Goal: Task Accomplishment & Management: Manage account settings

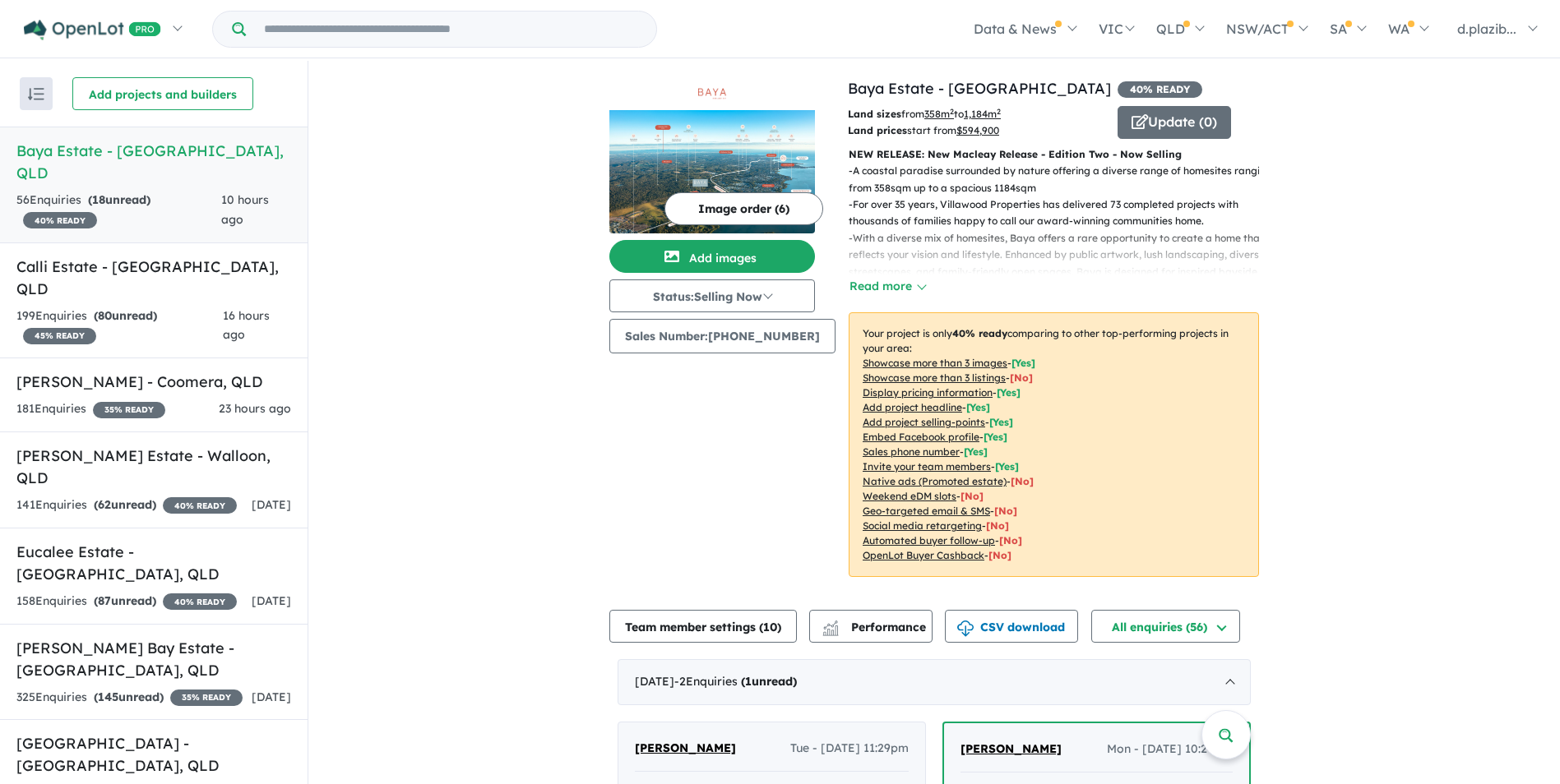
scroll to position [411, 0]
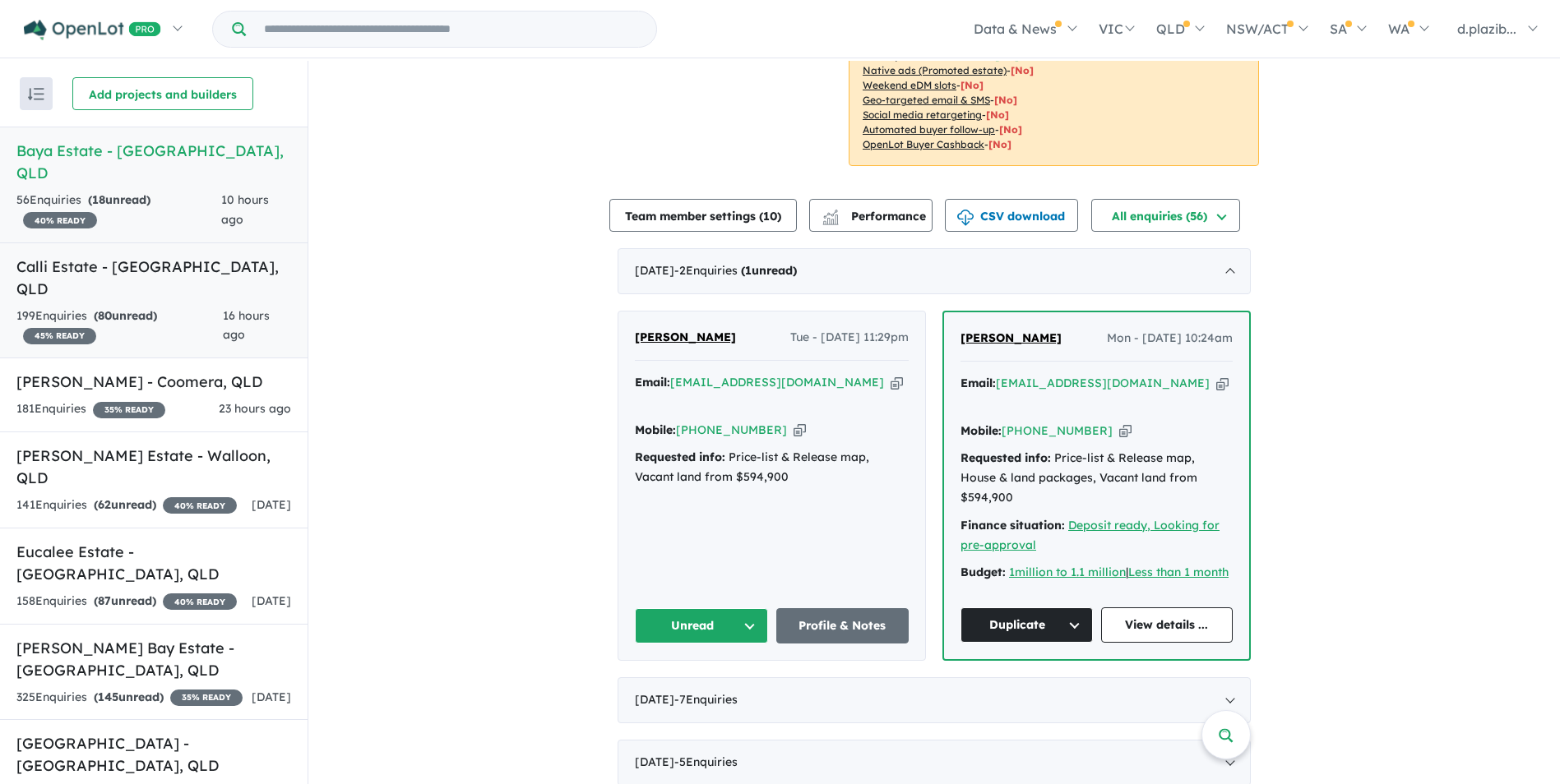
drag, startPoint x: 186, startPoint y: 281, endPoint x: 177, endPoint y: 287, distance: 10.8
click at [184, 307] on div "199 Enquir ies ( 80 unread) 45 % READY" at bounding box center [119, 326] width 206 height 39
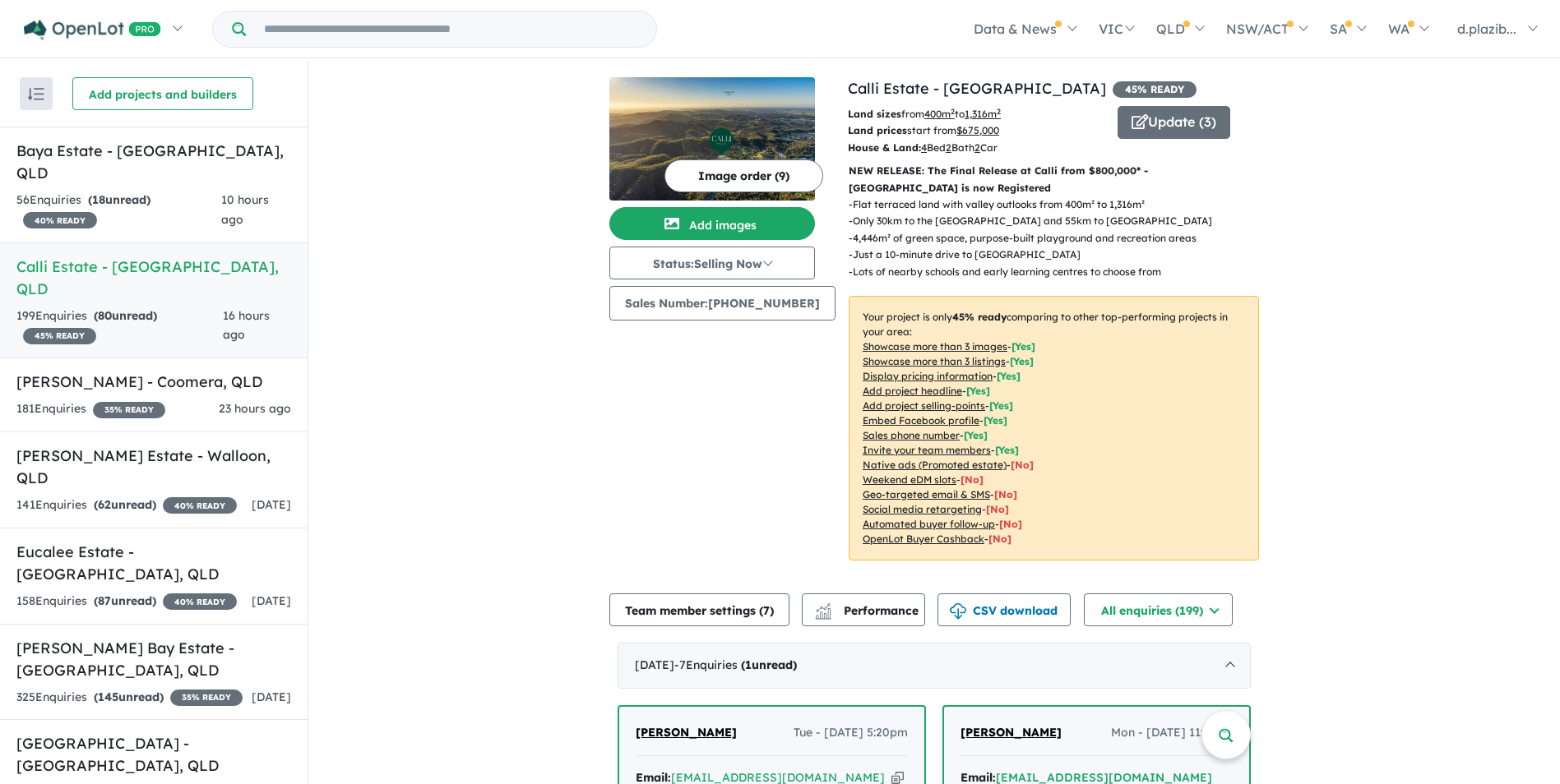
scroll to position [411, 0]
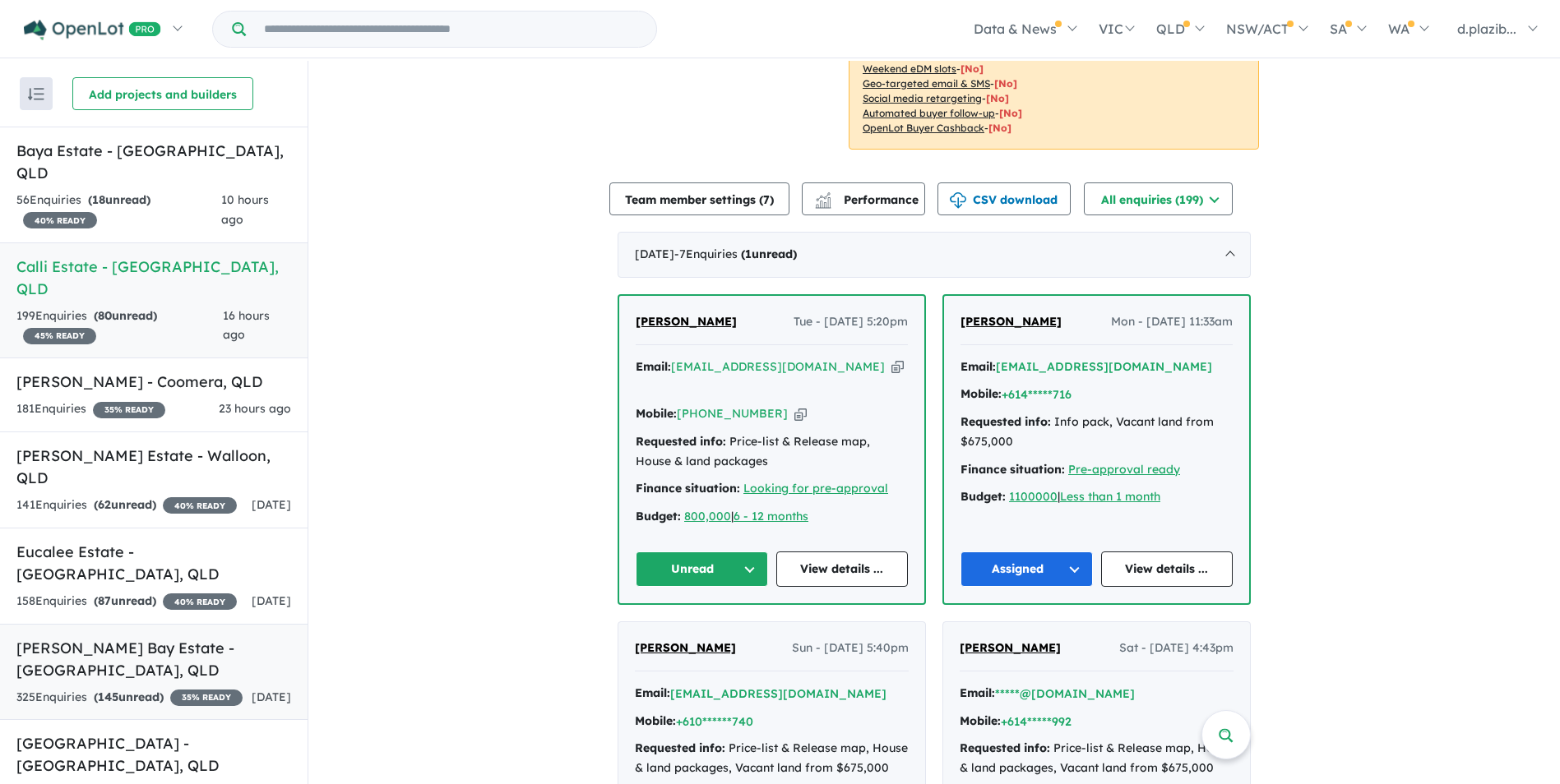
click at [183, 688] on div "325 Enquir ies ( 145 unread) 35 % READY" at bounding box center [130, 698] width 226 height 19
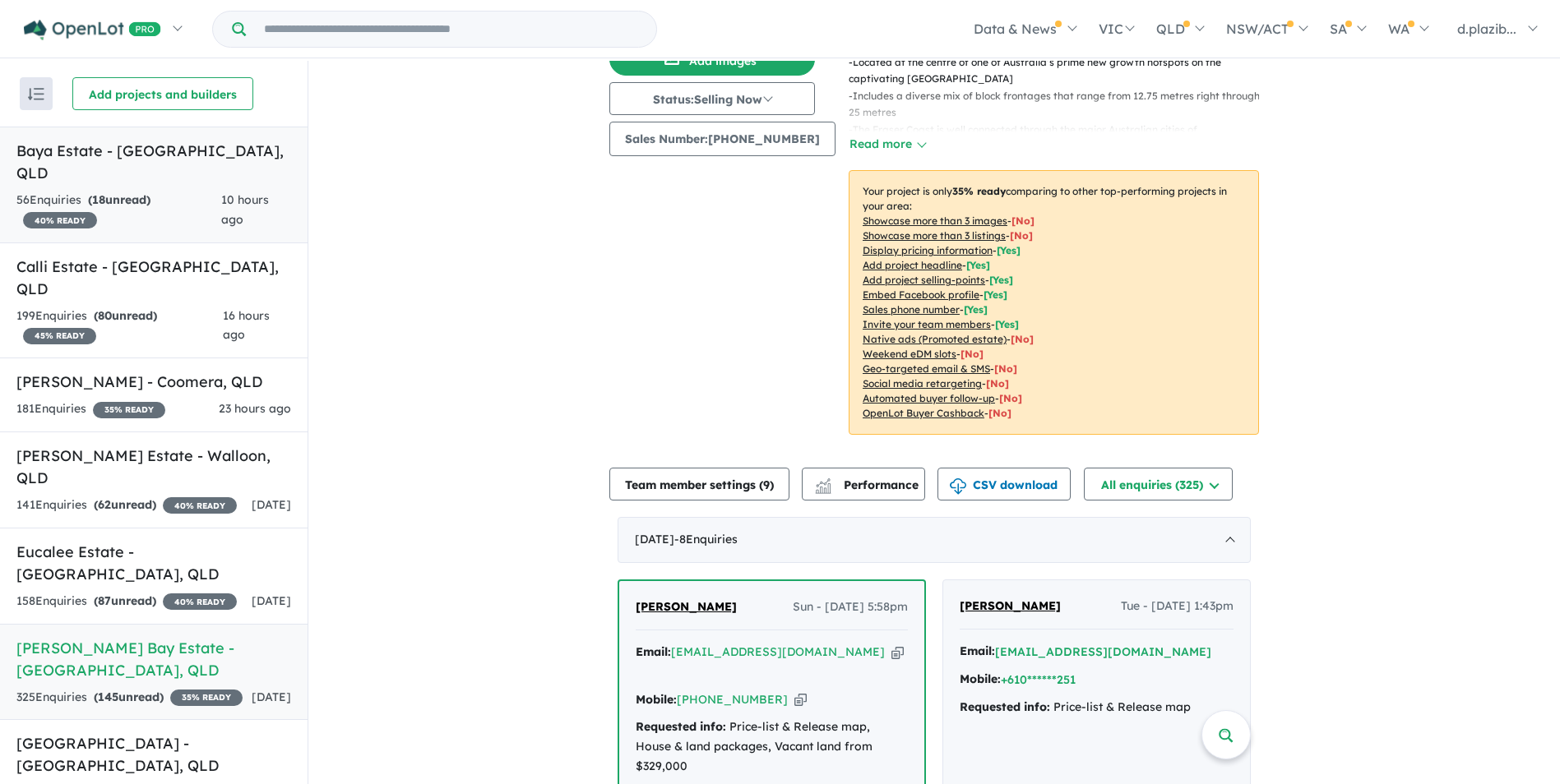
click at [97, 162] on link "Baya Estate - [GEOGRAPHIC_DATA] , [GEOGRAPHIC_DATA] 56 Enquir ies ( 18 unread) …" at bounding box center [154, 184] width 308 height 117
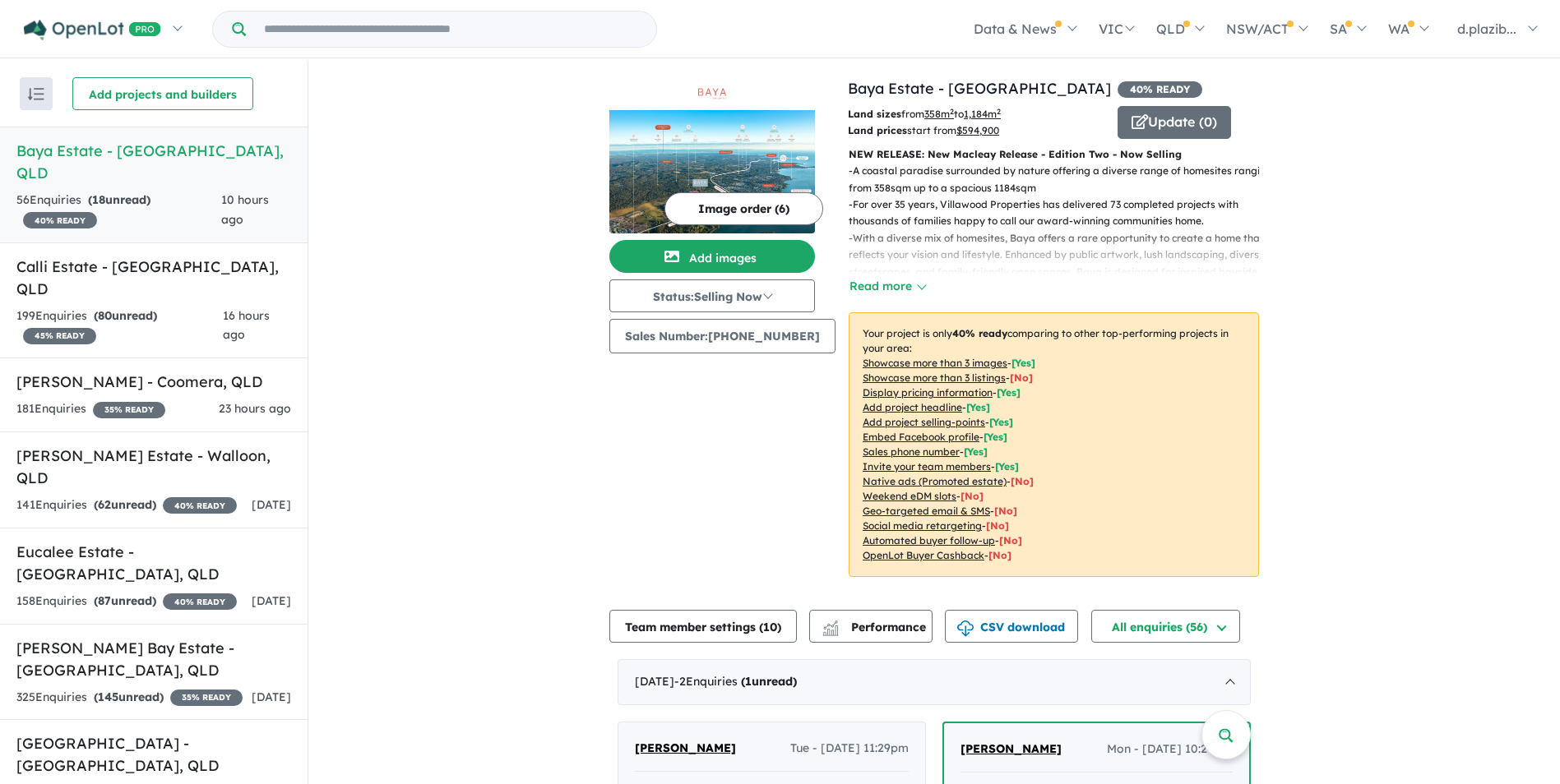
scroll to position [575, 0]
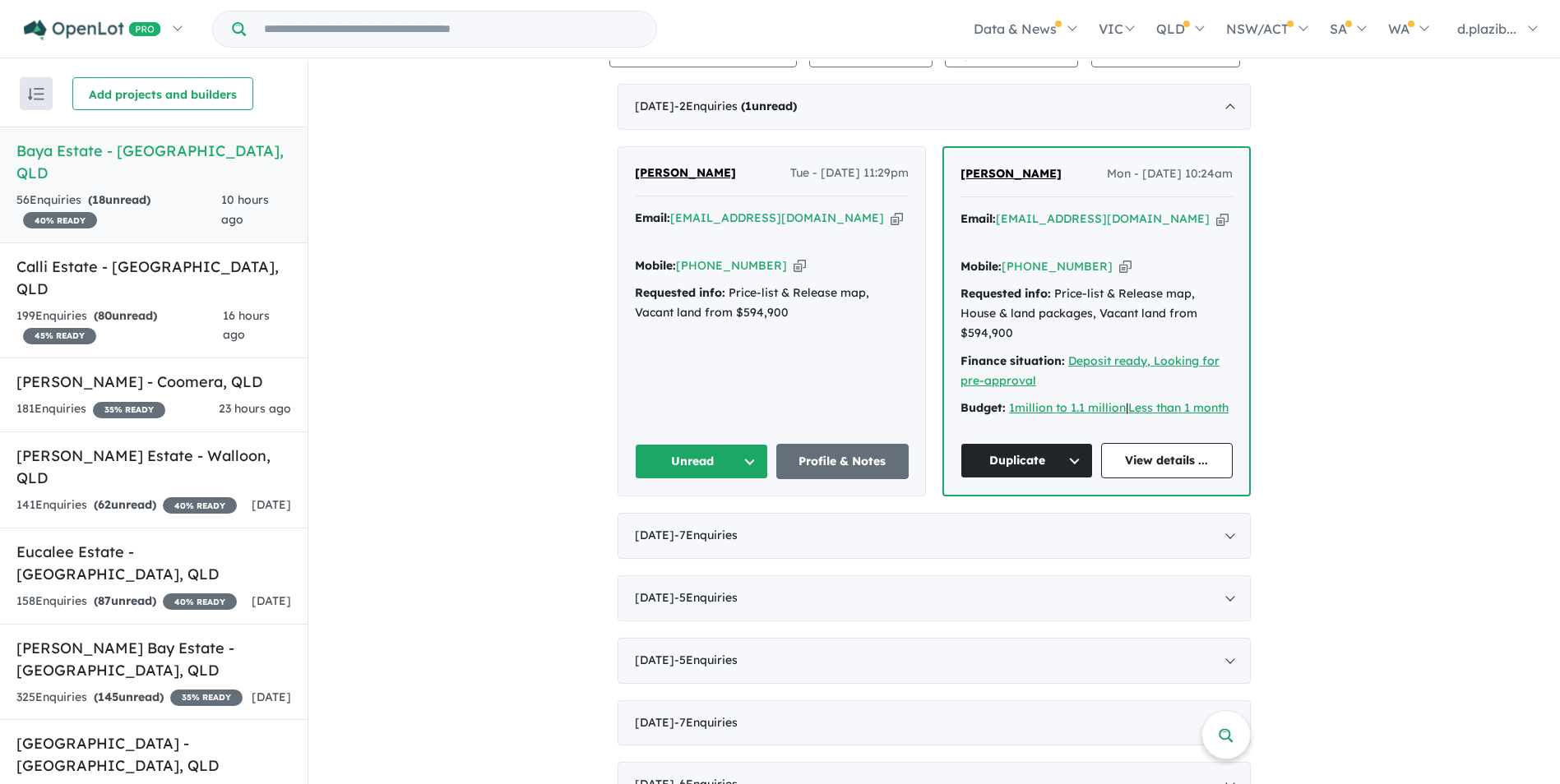
click at [891, 211] on icon "button" at bounding box center [897, 218] width 12 height 18
click at [891, 221] on icon "button" at bounding box center [897, 218] width 12 height 18
drag, startPoint x: 777, startPoint y: 261, endPoint x: 493, endPoint y: 349, distance: 297.3
click at [794, 262] on icon "button" at bounding box center [800, 266] width 12 height 18
click at [690, 444] on button "Unread" at bounding box center [702, 461] width 133 height 35
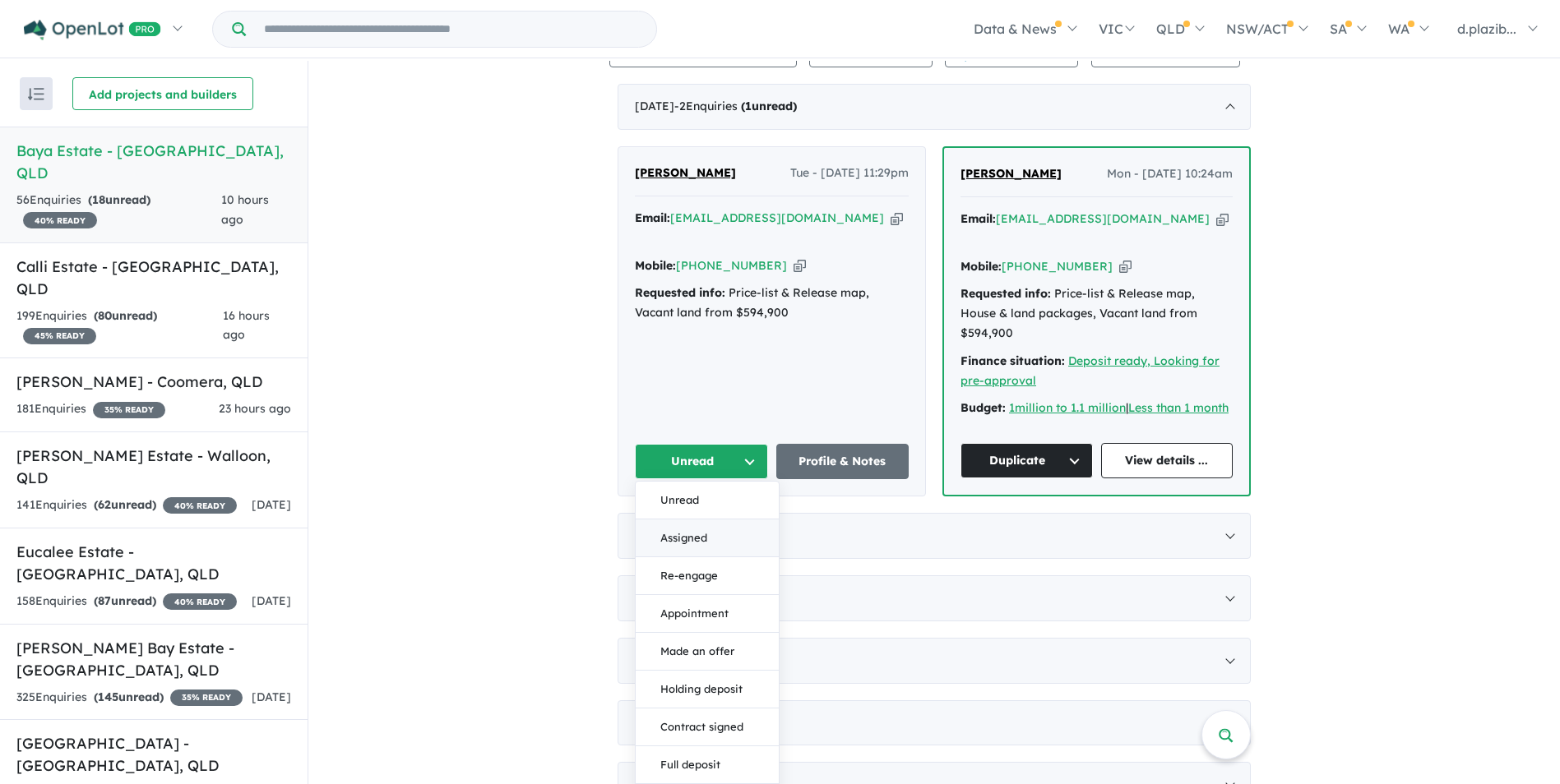
click at [682, 475] on button "Assigned" at bounding box center [707, 538] width 143 height 38
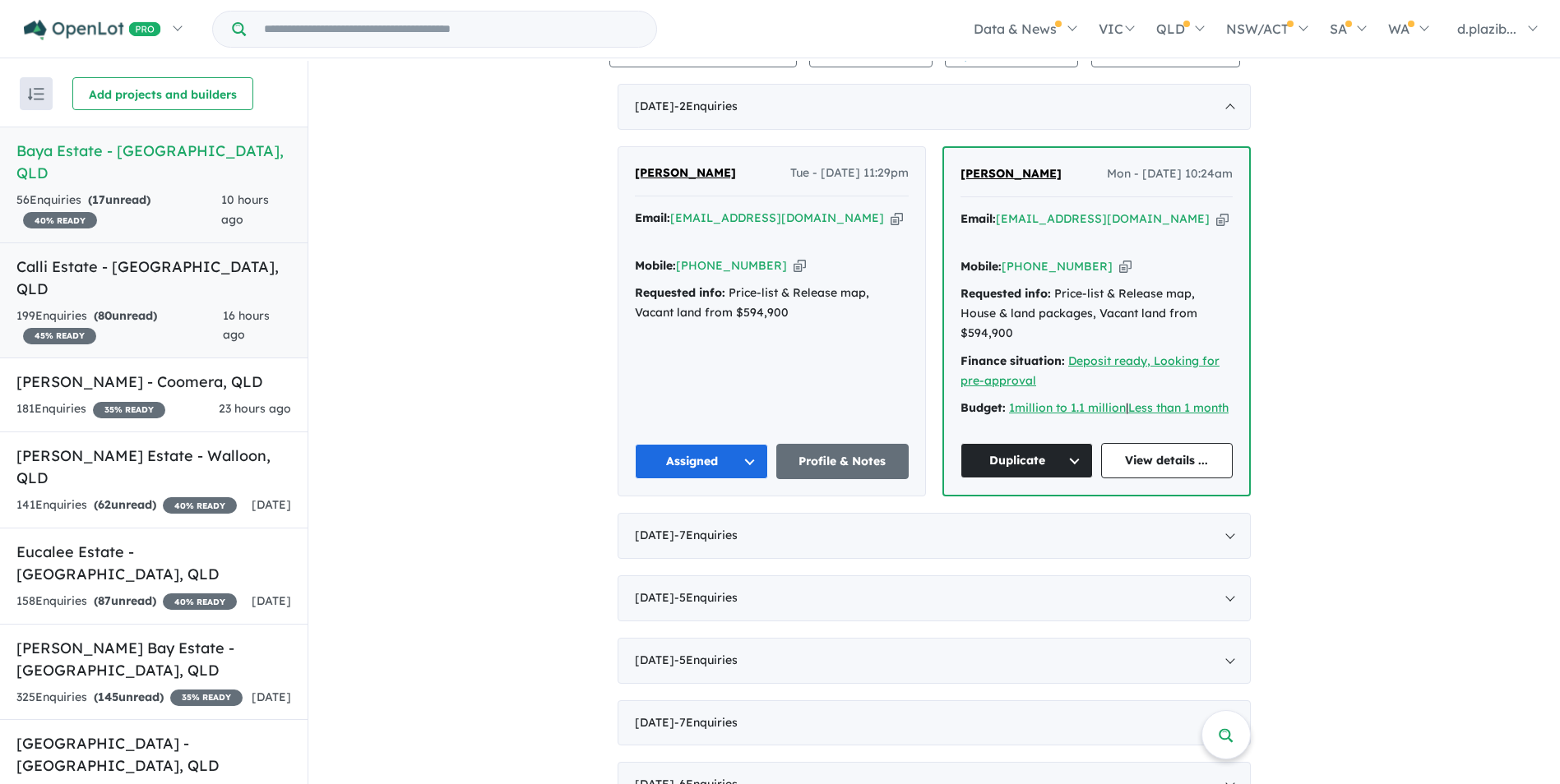
click at [179, 256] on link "Calli Estate - [GEOGRAPHIC_DATA] , QLD 199 Enquir ies ( 80 unread) 45 % READY 1…" at bounding box center [154, 301] width 308 height 117
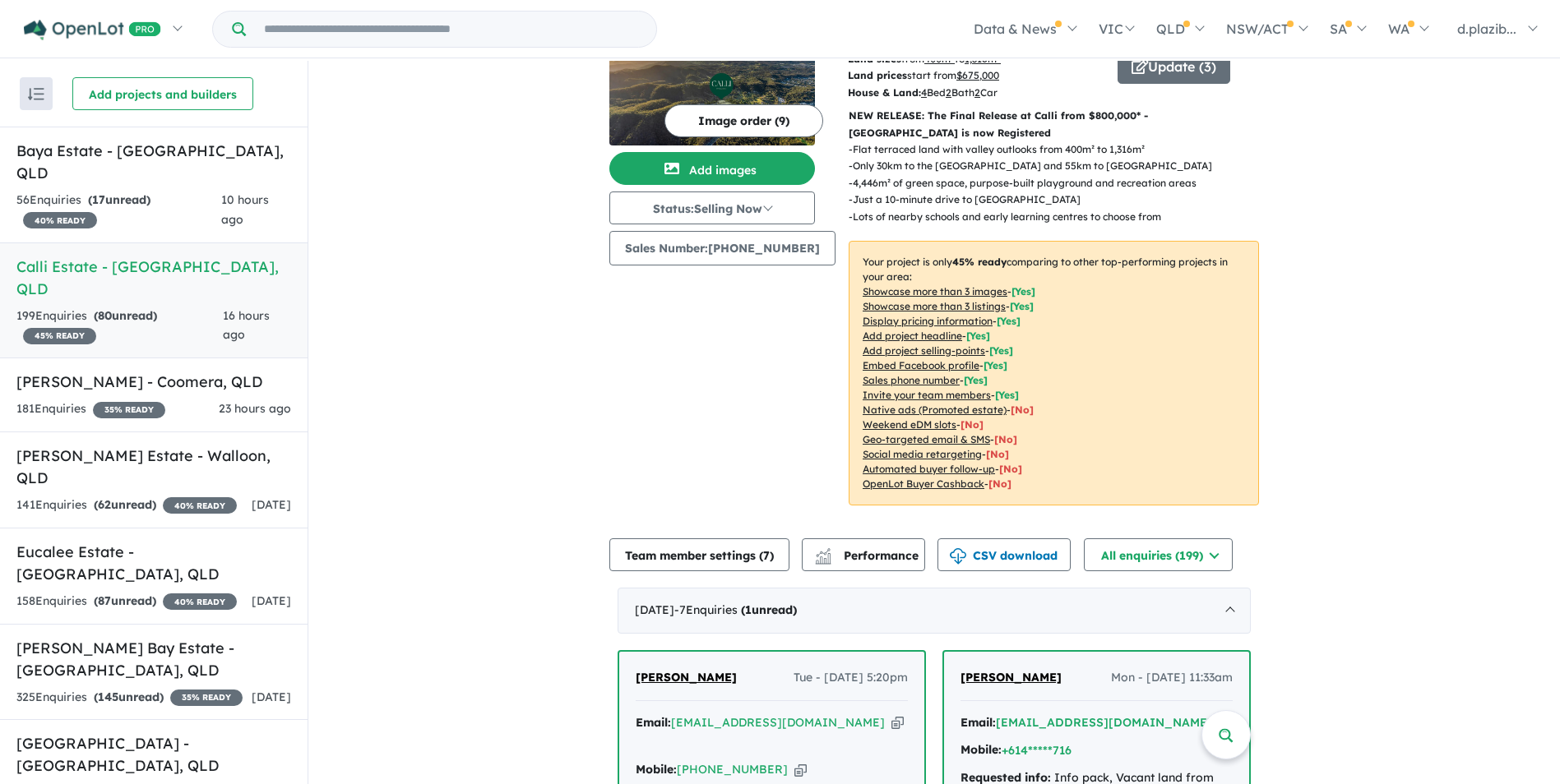
scroll to position [384, 0]
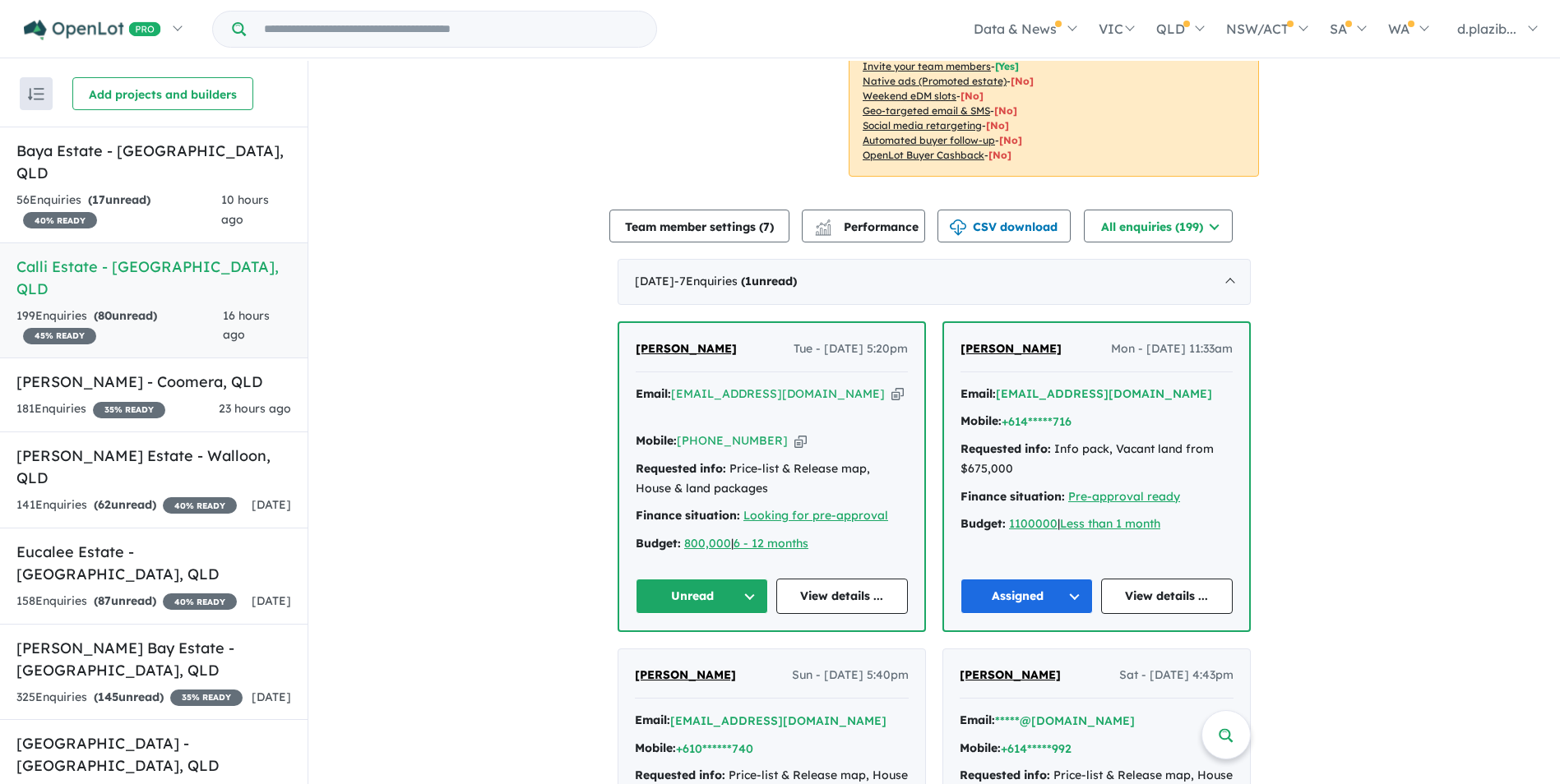
click at [891, 394] on icon "button" at bounding box center [898, 395] width 12 height 18
click at [891, 392] on icon "button" at bounding box center [898, 395] width 12 height 18
click at [891, 396] on icon "button" at bounding box center [898, 395] width 12 height 18
click at [794, 432] on icon "button" at bounding box center [800, 441] width 12 height 18
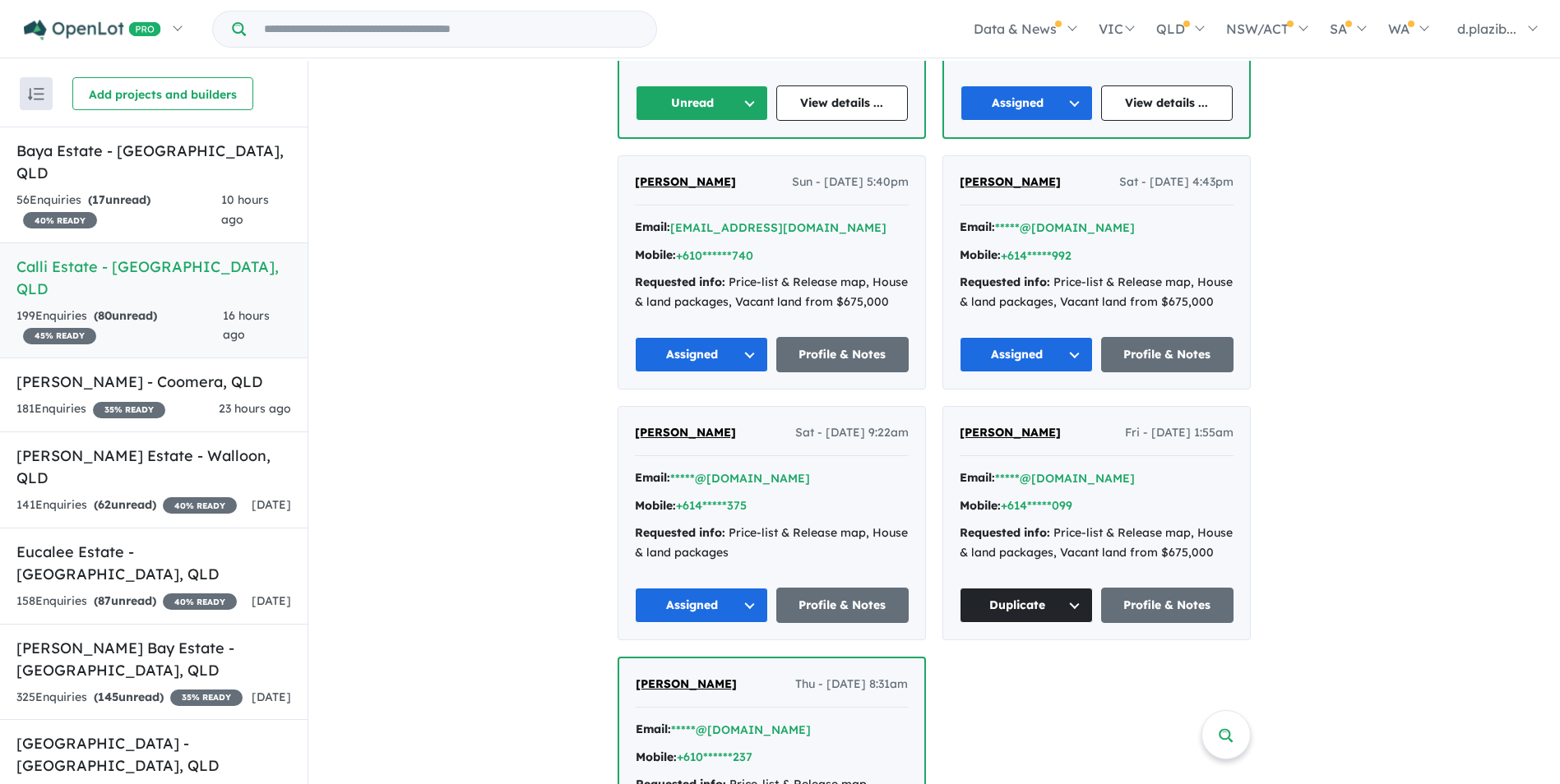
scroll to position [466, 0]
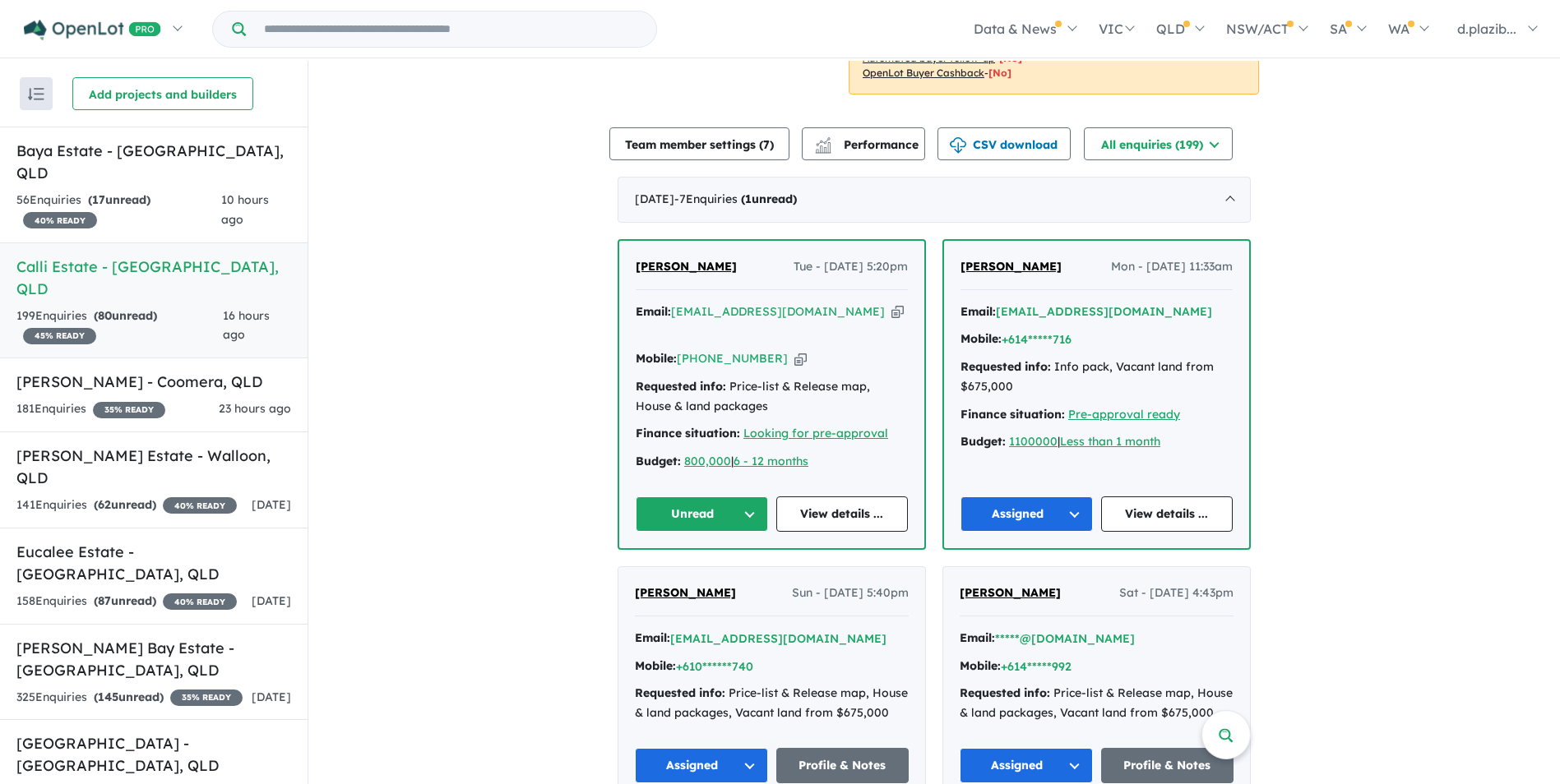
click at [719, 475] on button "Unread" at bounding box center [702, 514] width 132 height 35
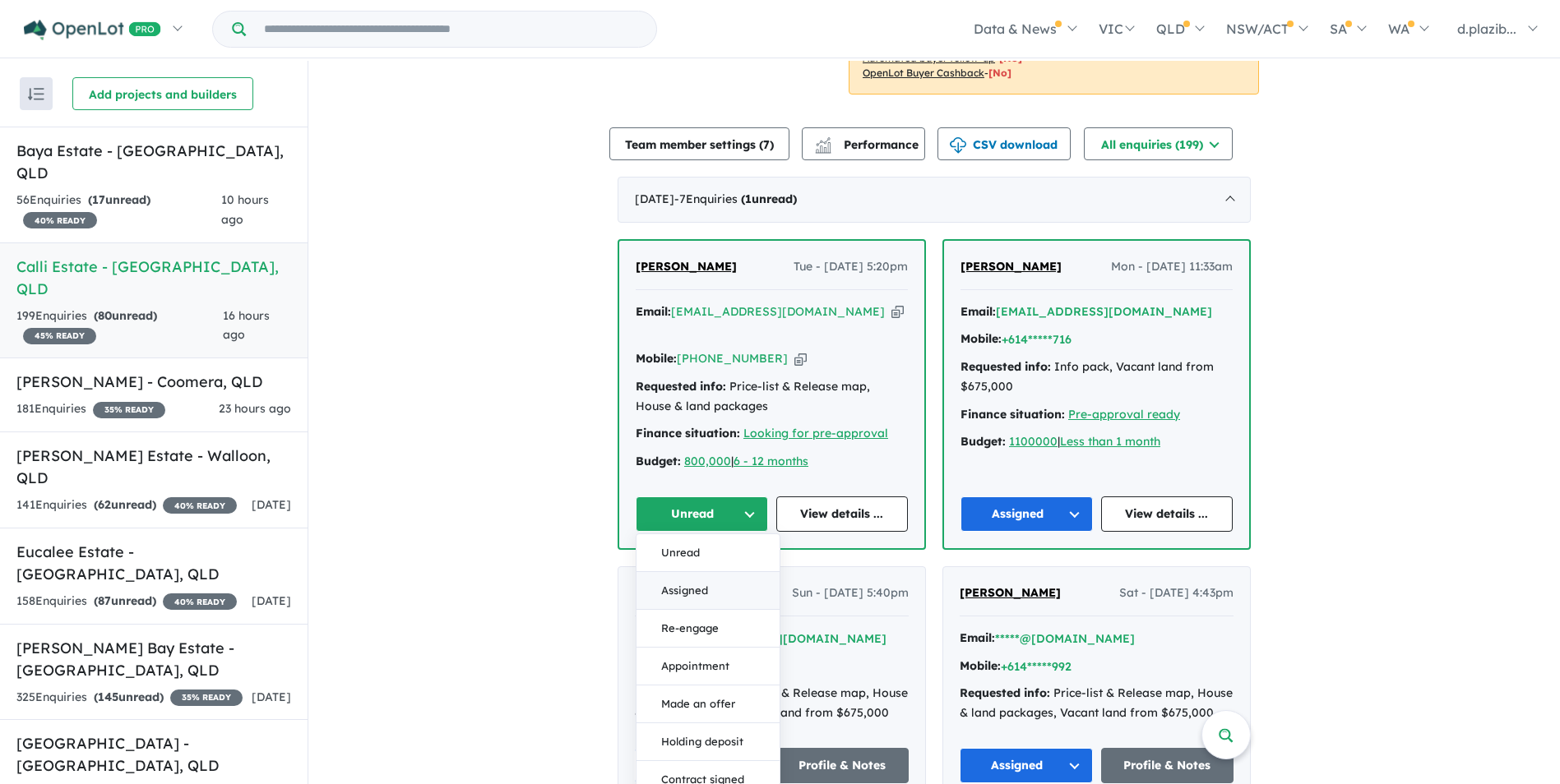
drag, startPoint x: 710, startPoint y: 567, endPoint x: 682, endPoint y: 567, distance: 28.0
click at [709, 475] on button "Assigned" at bounding box center [708, 590] width 143 height 38
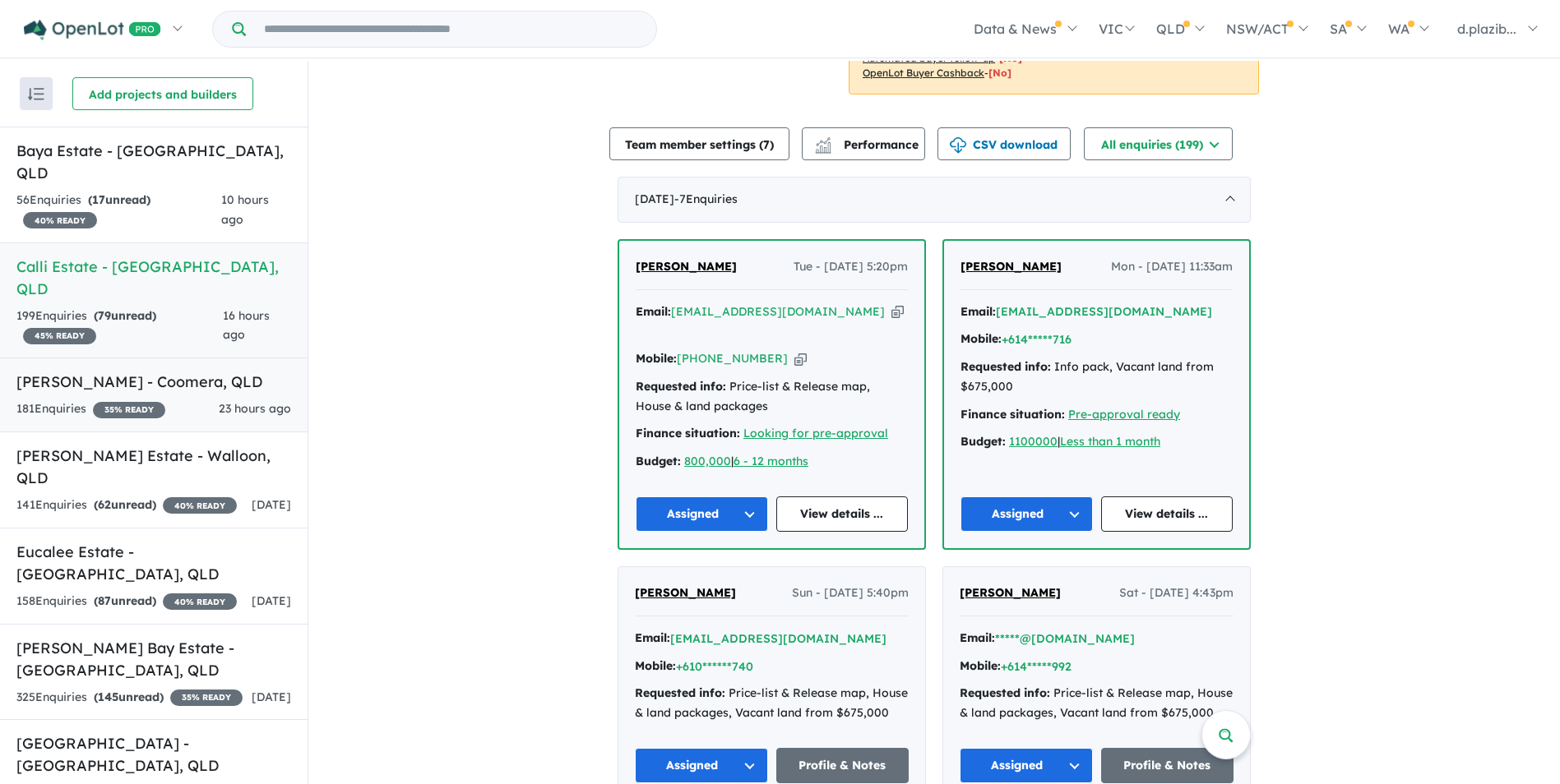
click at [260, 401] on span "23 hours ago" at bounding box center [254, 408] width 72 height 15
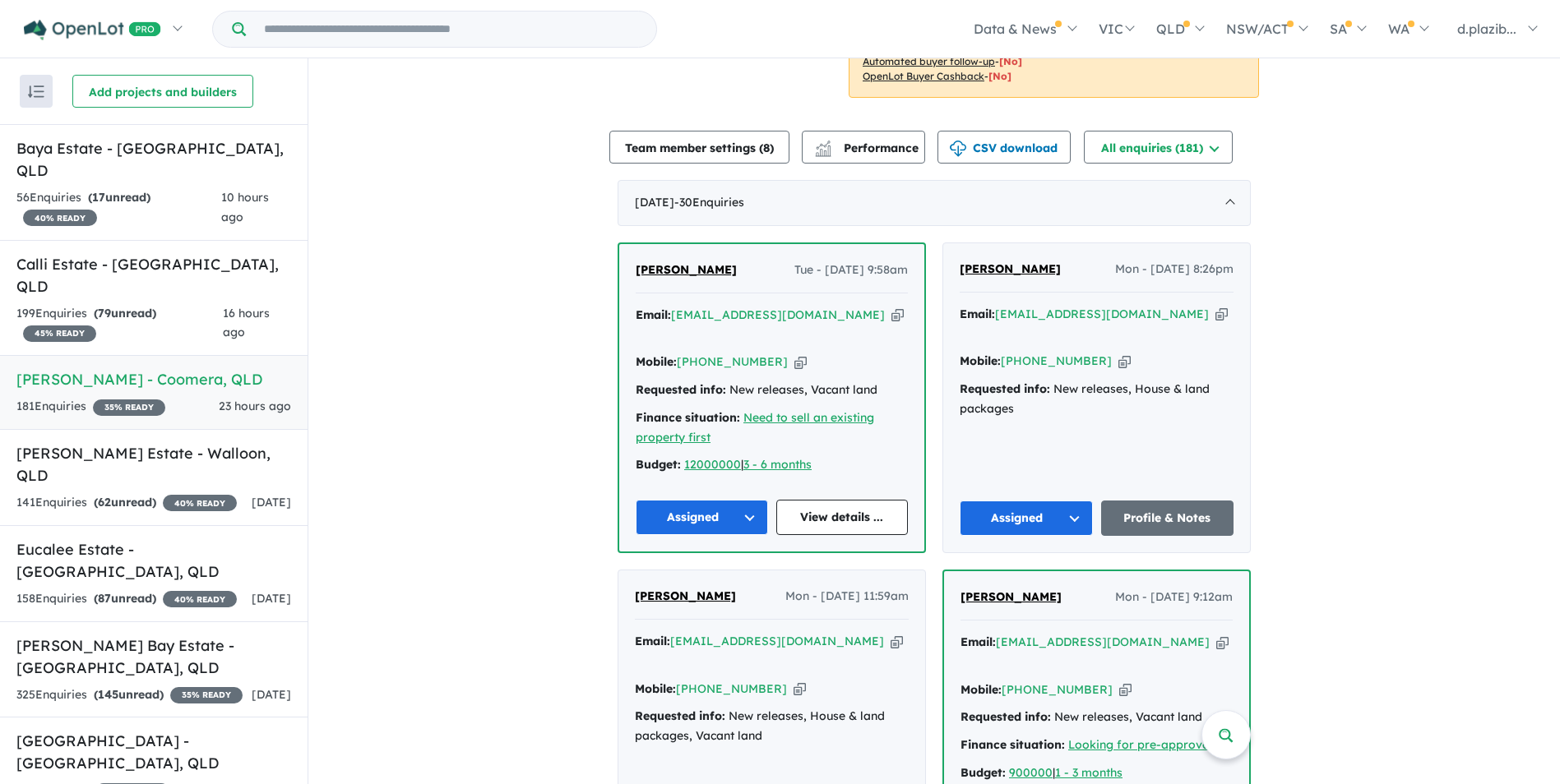
scroll to position [658, 0]
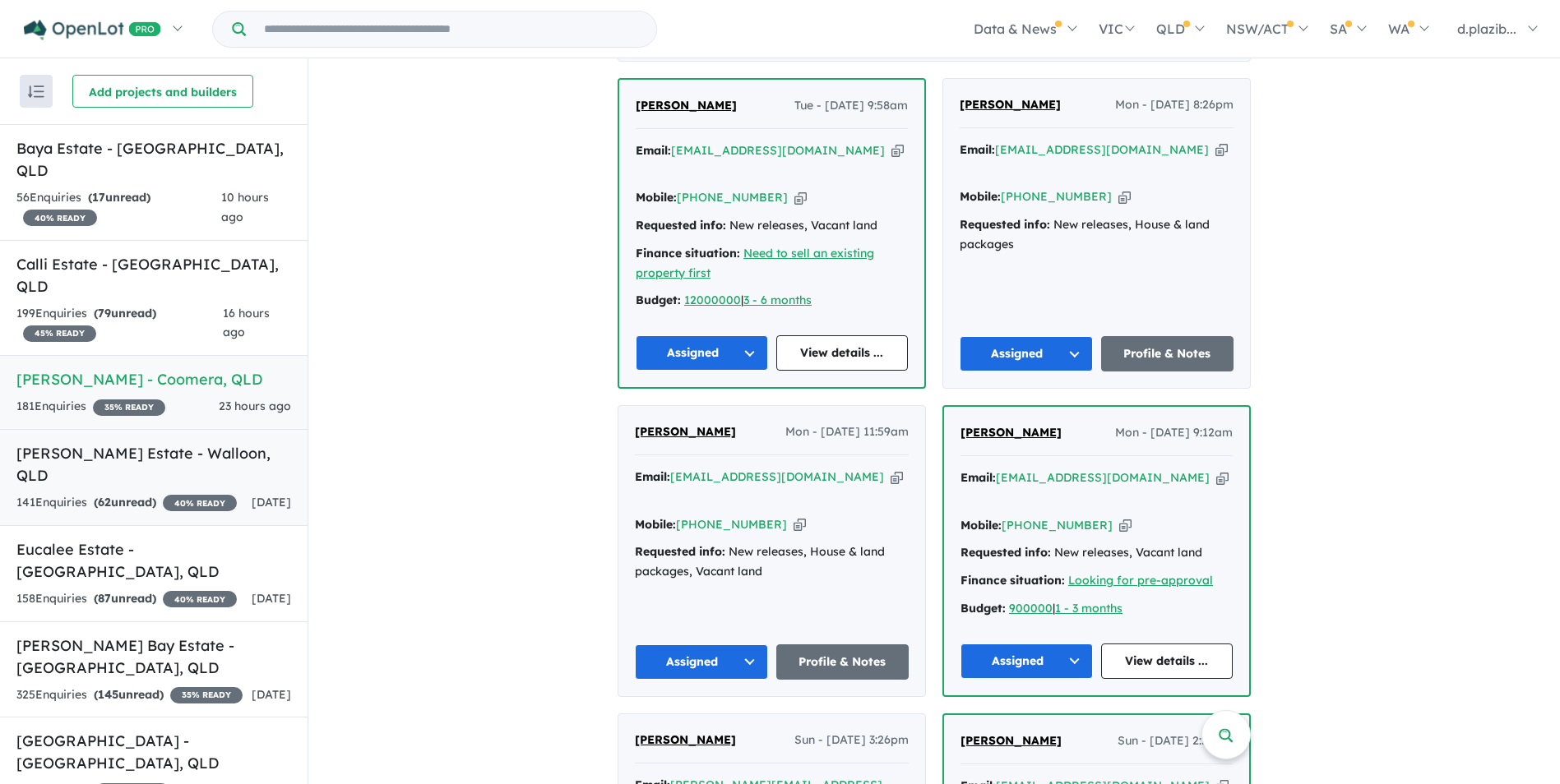
click at [229, 475] on div "141 Enquir ies ( 62 unread) 40 % READY" at bounding box center [126, 502] width 220 height 19
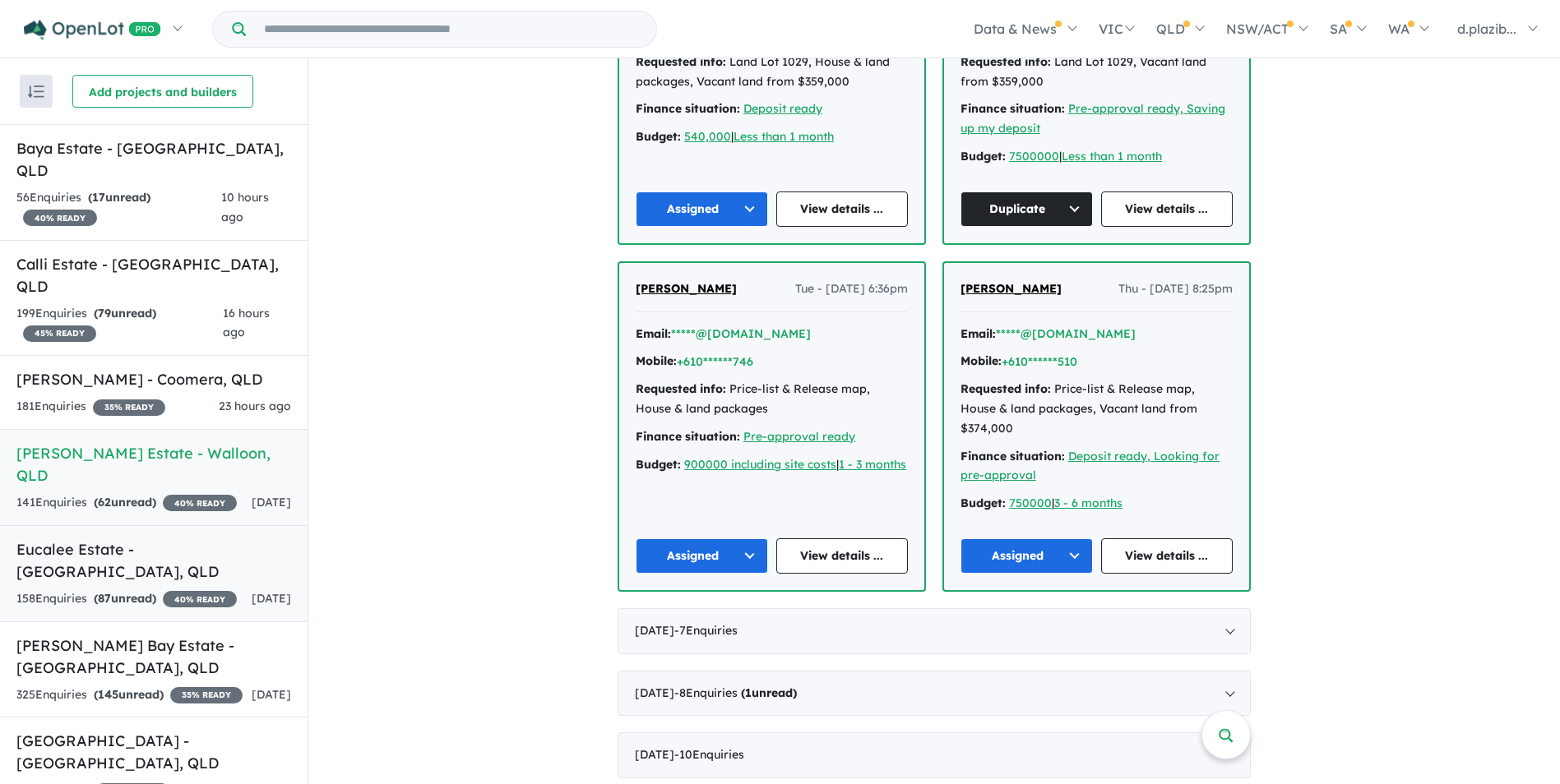
scroll to position [93, 0]
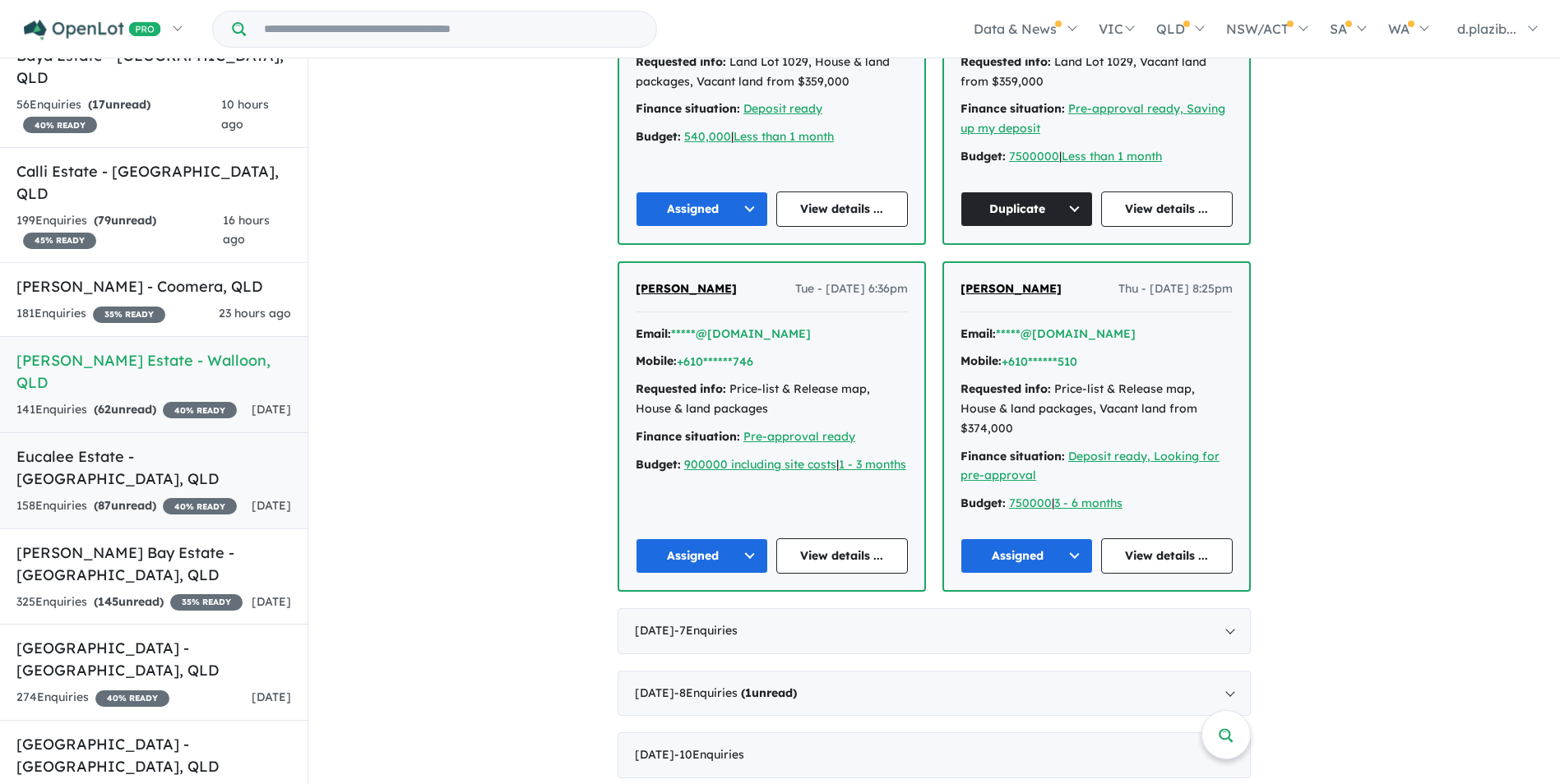
click at [209, 475] on div "158 Enquir ies ( 87 unread) 40 % READY" at bounding box center [126, 506] width 220 height 19
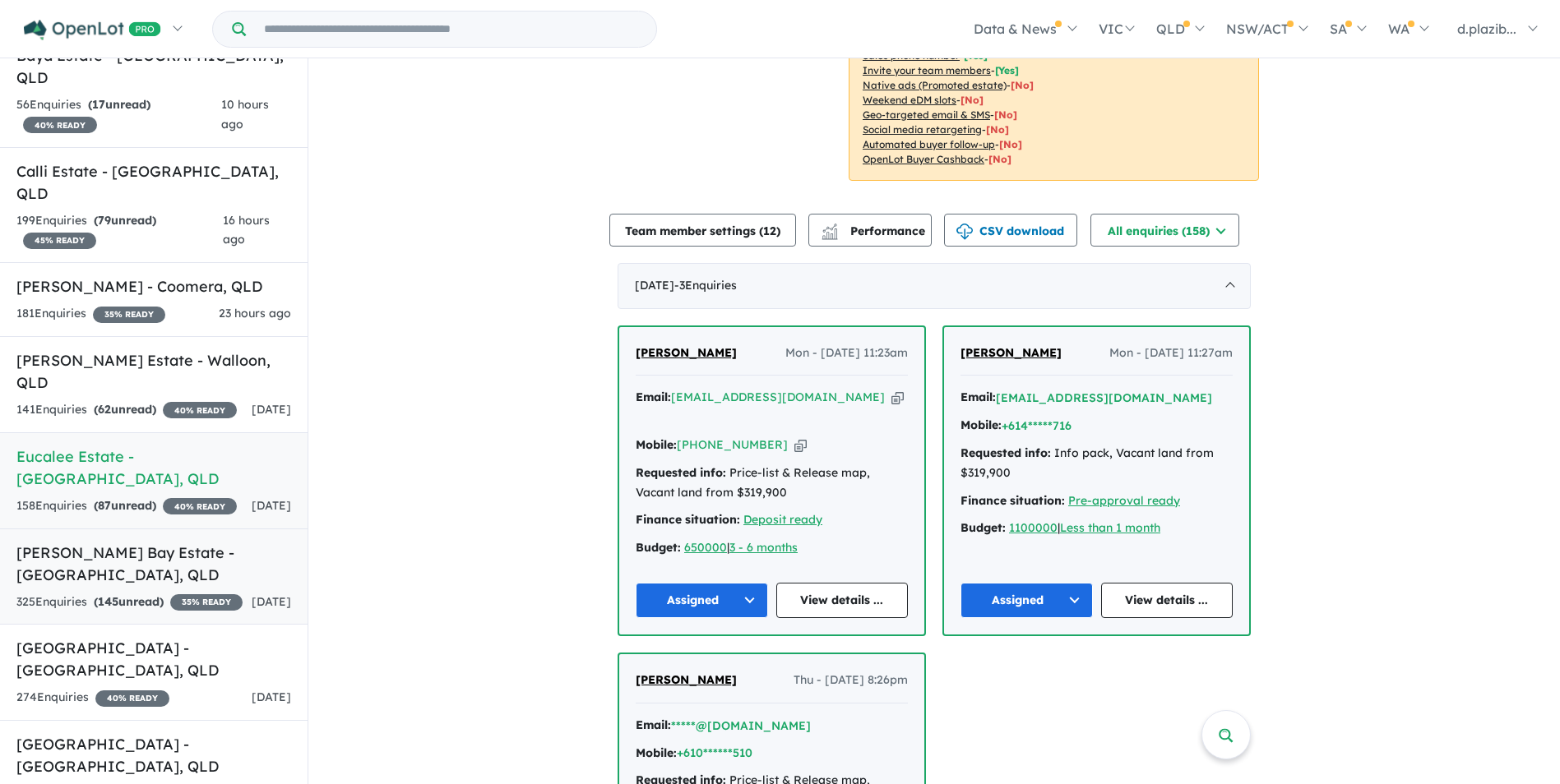
scroll to position [575, 0]
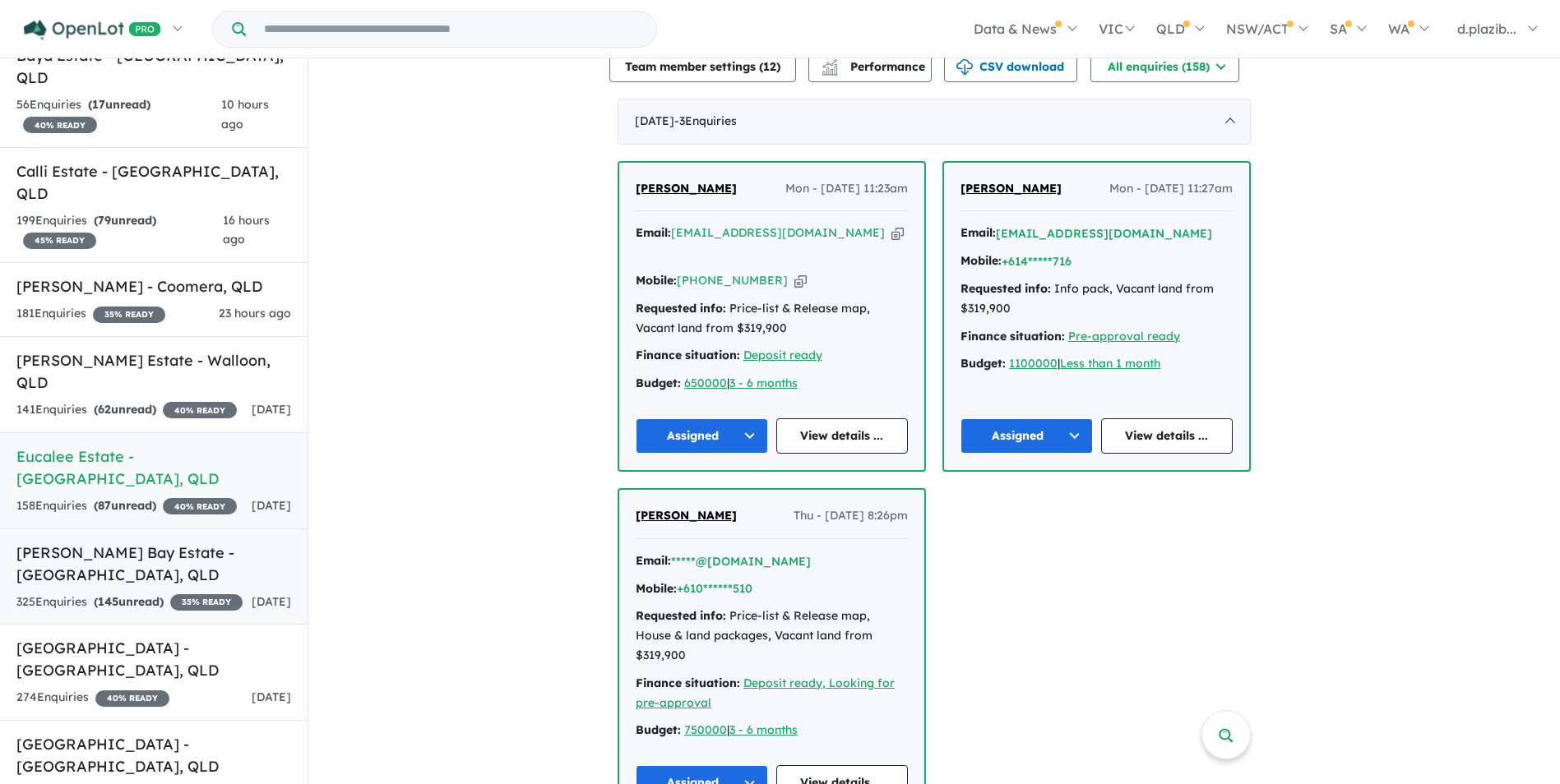
click at [223, 475] on h5 "Bloom Hervey Bay Estate - Nikenbah , QLD" at bounding box center [154, 564] width 275 height 45
